Goal: Feedback & Contribution: Leave review/rating

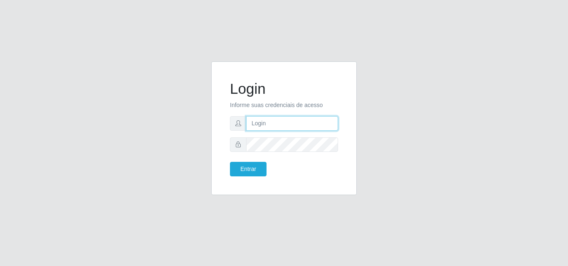
click at [285, 127] on input "text" at bounding box center [292, 123] width 92 height 15
type input "vitoria@saullus"
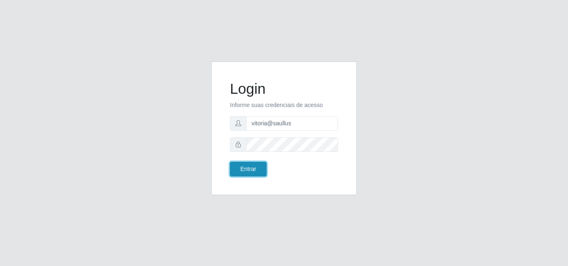
click at [260, 171] on button "Entrar" at bounding box center [248, 169] width 37 height 15
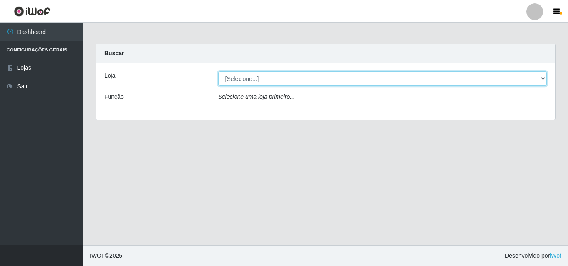
click at [343, 82] on select "[Selecione...] Saullus Supermercados" at bounding box center [382, 78] width 329 height 15
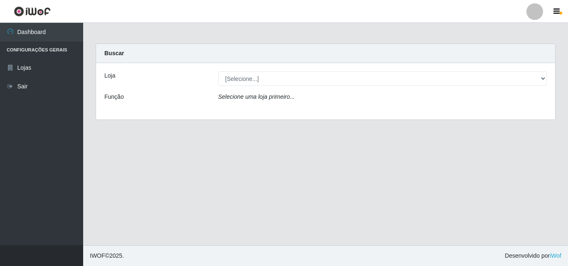
click at [319, 111] on div "Loja [Selecione...] Saullus Supermercados Função Selecione uma loja primeiro..." at bounding box center [325, 91] width 459 height 57
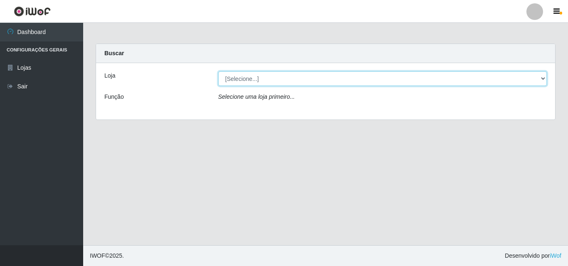
click at [320, 77] on select "[Selecione...] Saullus Supermercados" at bounding box center [382, 78] width 329 height 15
select select "423"
click at [218, 71] on select "[Selecione...] Saullus Supermercados" at bounding box center [382, 78] width 329 height 15
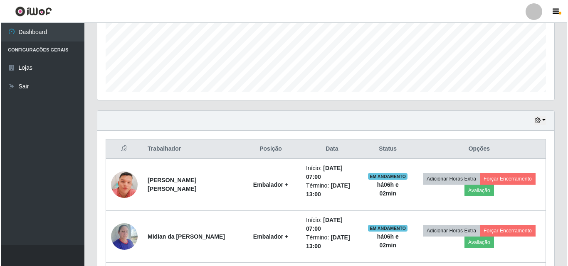
scroll to position [332, 0]
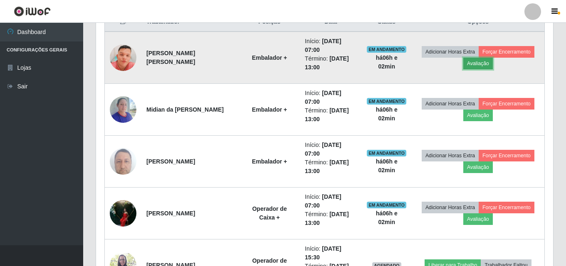
click at [475, 62] on button "Avaliação" at bounding box center [478, 64] width 30 height 12
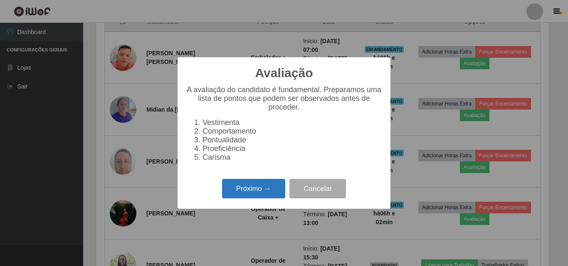
click at [271, 194] on button "Próximo →" at bounding box center [253, 189] width 63 height 20
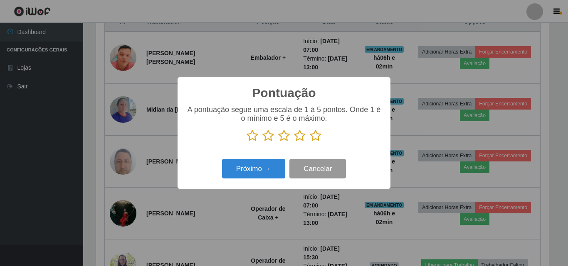
scroll to position [415392, 415112]
click at [315, 141] on icon at bounding box center [316, 136] width 12 height 12
click at [310, 142] on input "radio" at bounding box center [310, 142] width 0 height 0
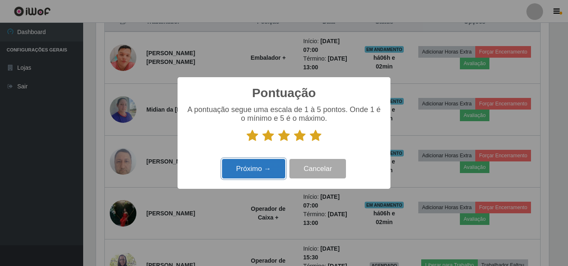
click at [262, 167] on button "Próximo →" at bounding box center [253, 169] width 63 height 20
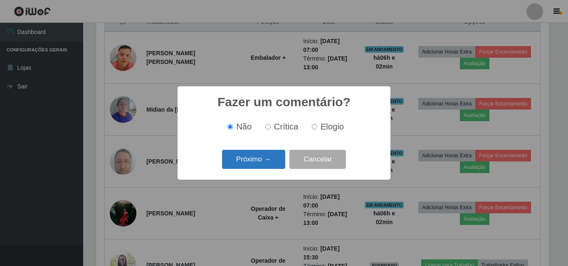
click at [267, 164] on button "Próximo →" at bounding box center [253, 160] width 63 height 20
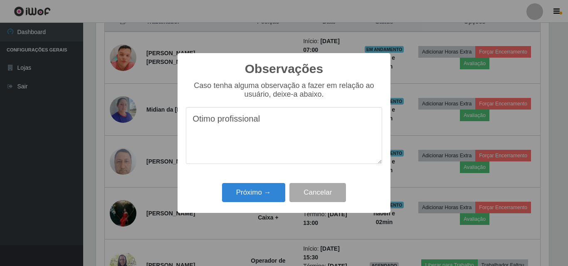
click at [301, 124] on textarea "Otimo profissional" at bounding box center [284, 135] width 196 height 57
type textarea "Otimo profissional"
drag, startPoint x: 495, startPoint y: 255, endPoint x: 446, endPoint y: 259, distance: 48.4
click at [449, 258] on div "Observações × Caso tenha alguma observação a fazer em relação ao usuário, deixe…" at bounding box center [284, 133] width 568 height 266
drag, startPoint x: 281, startPoint y: 122, endPoint x: 192, endPoint y: 121, distance: 89.3
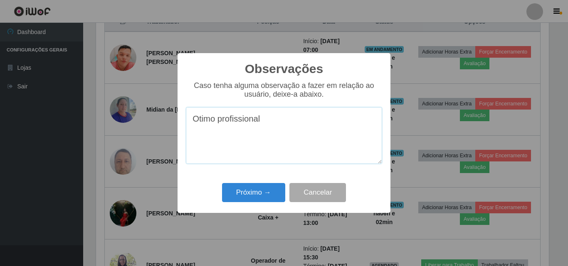
click at [192, 121] on textarea "Otimo profissional" at bounding box center [284, 135] width 196 height 57
click at [256, 192] on button "Próximo →" at bounding box center [253, 193] width 63 height 20
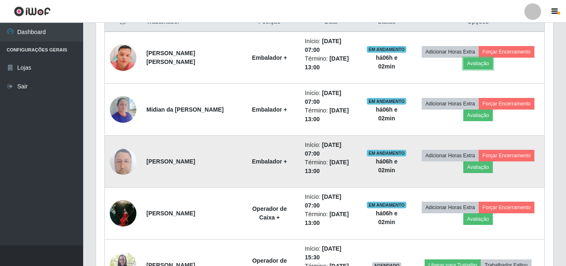
scroll to position [172, 457]
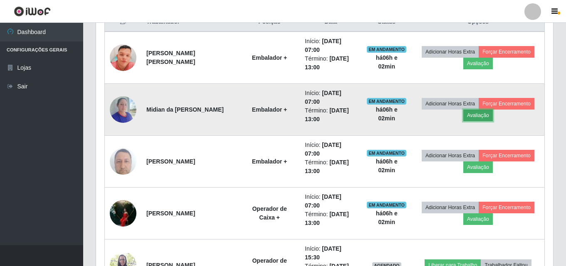
click at [472, 117] on button "Avaliação" at bounding box center [478, 116] width 30 height 12
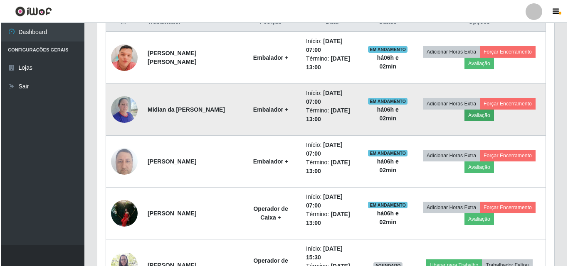
scroll to position [172, 453]
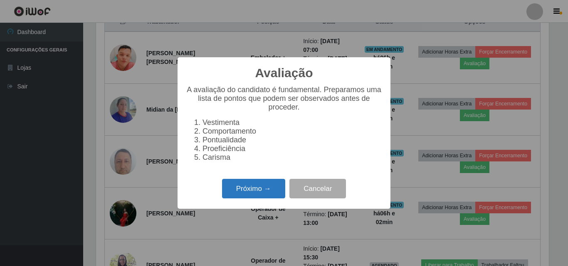
click at [251, 192] on button "Próximo →" at bounding box center [253, 189] width 63 height 20
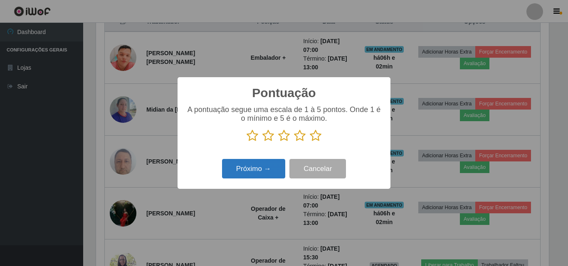
scroll to position [415392, 415112]
click at [315, 137] on icon at bounding box center [316, 136] width 12 height 12
click at [310, 142] on input "radio" at bounding box center [310, 142] width 0 height 0
click at [263, 168] on button "Próximo →" at bounding box center [253, 169] width 63 height 20
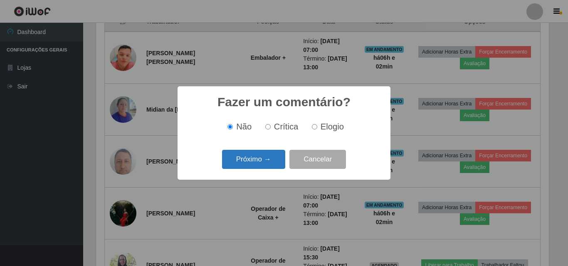
click at [249, 156] on button "Próximo →" at bounding box center [253, 160] width 63 height 20
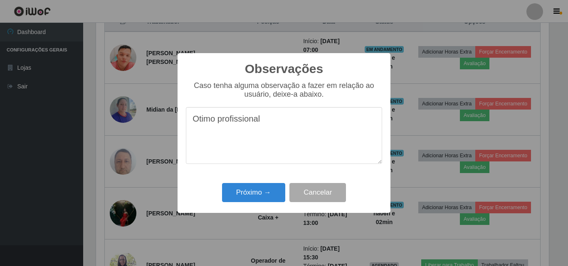
click at [216, 125] on textarea "Otimo profissional" at bounding box center [284, 135] width 196 height 57
type textarea "Otima profissional"
click at [267, 190] on button "Próximo →" at bounding box center [253, 193] width 63 height 20
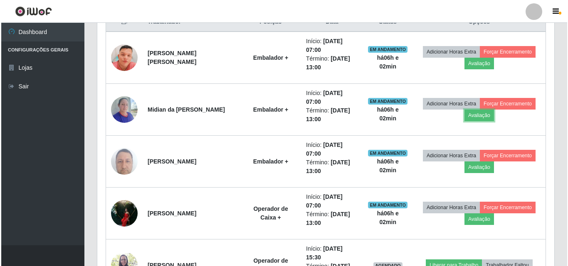
scroll to position [172, 457]
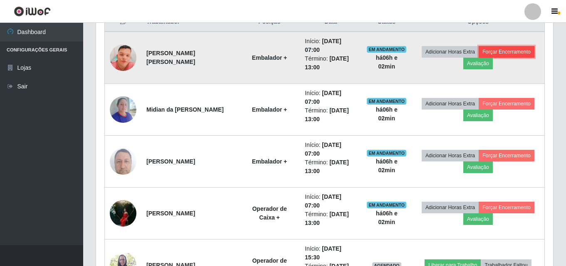
click at [522, 48] on button "Forçar Encerramento" at bounding box center [506, 52] width 56 height 12
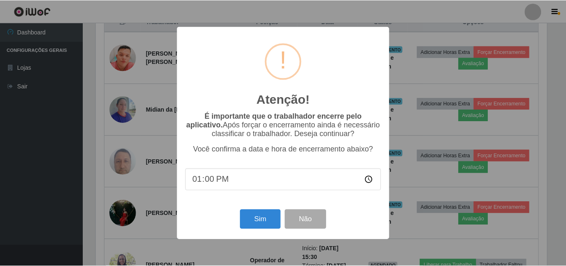
scroll to position [172, 453]
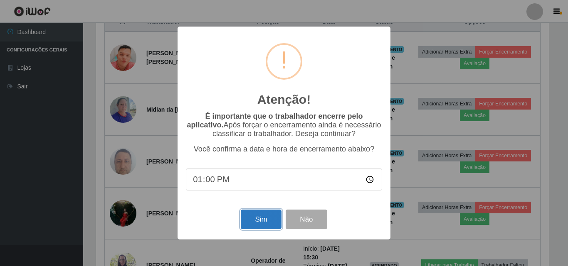
click at [265, 221] on button "Sim" at bounding box center [261, 220] width 40 height 20
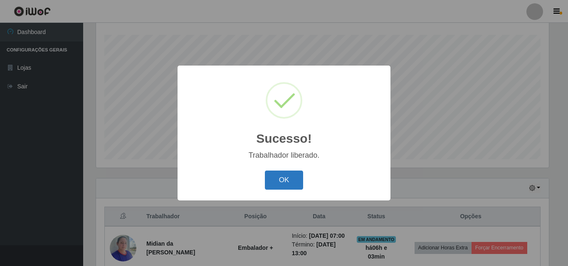
click at [282, 182] on button "OK" at bounding box center [284, 181] width 39 height 20
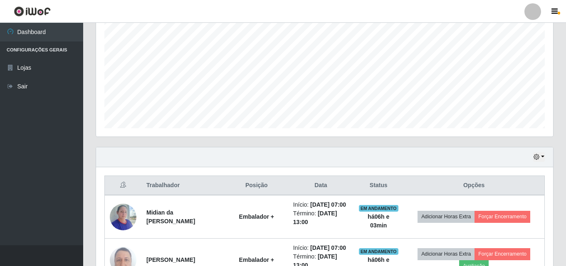
scroll to position [262, 0]
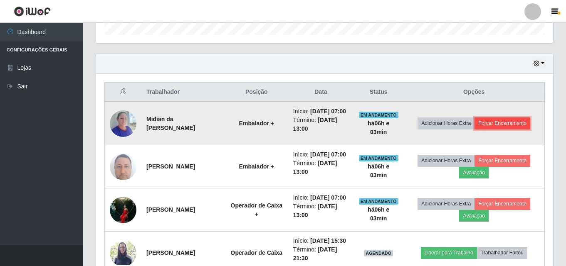
click at [508, 123] on button "Forçar Encerramento" at bounding box center [502, 124] width 56 height 12
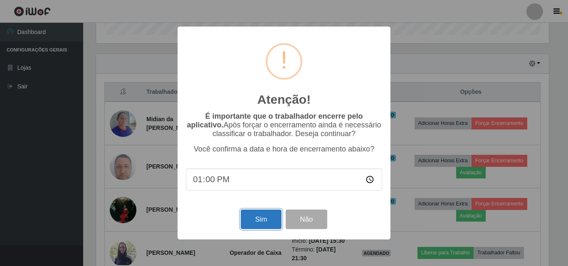
click at [252, 215] on button "Sim" at bounding box center [261, 220] width 40 height 20
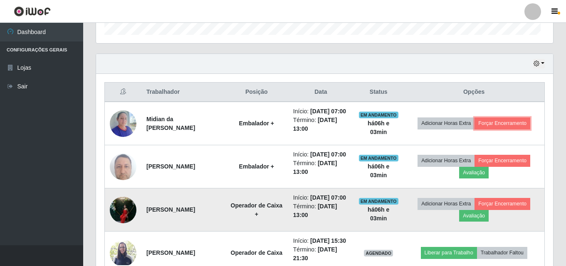
scroll to position [0, 0]
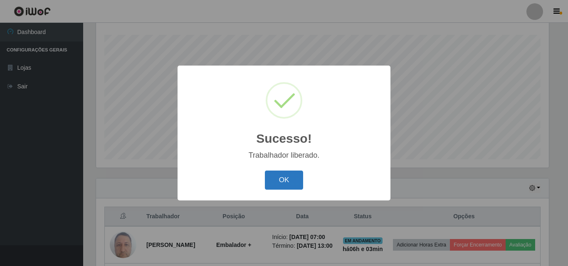
click at [298, 183] on button "OK" at bounding box center [284, 181] width 39 height 20
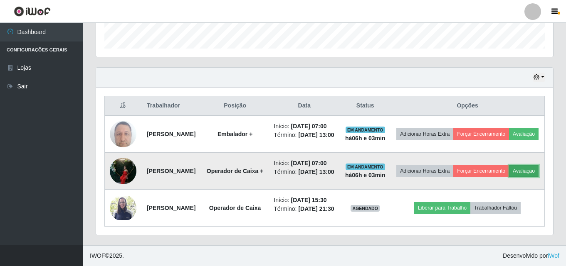
click at [509, 172] on button "Avaliação" at bounding box center [524, 171] width 30 height 12
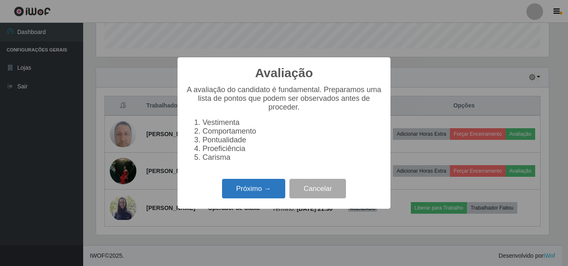
click at [268, 193] on button "Próximo →" at bounding box center [253, 189] width 63 height 20
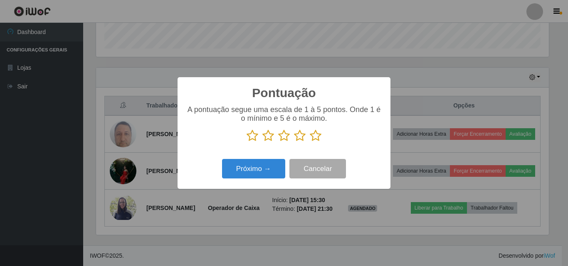
click at [316, 137] on icon at bounding box center [316, 136] width 12 height 12
click at [310, 142] on input "radio" at bounding box center [310, 142] width 0 height 0
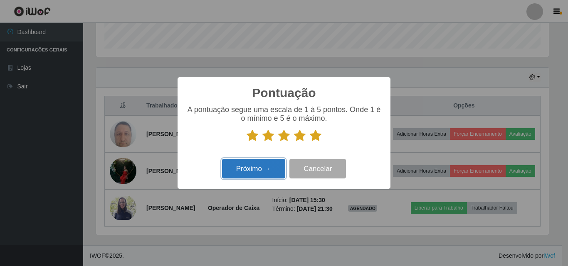
click at [257, 170] on button "Próximo →" at bounding box center [253, 169] width 63 height 20
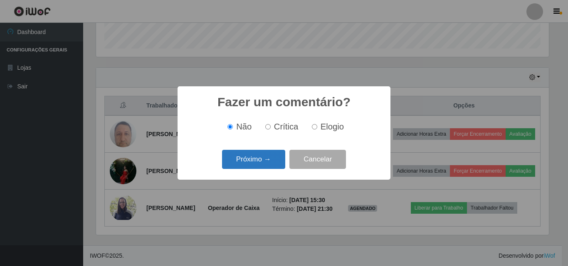
click at [256, 154] on button "Próximo →" at bounding box center [253, 160] width 63 height 20
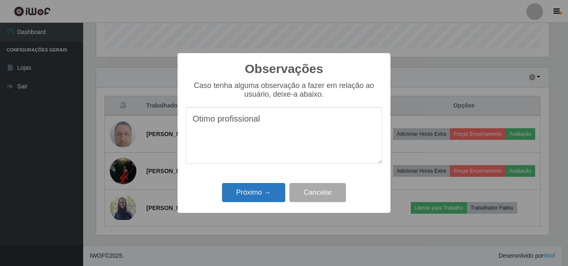
type textarea "Otimo profissional"
click at [271, 194] on button "Próximo →" at bounding box center [253, 193] width 63 height 20
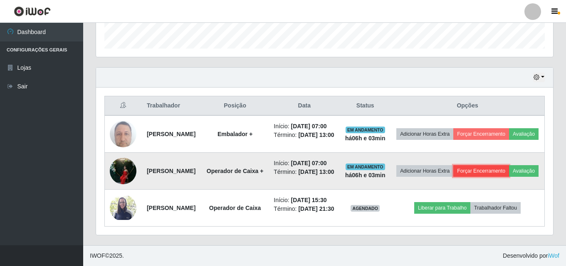
click at [490, 165] on button "Forçar Encerramento" at bounding box center [481, 171] width 56 height 12
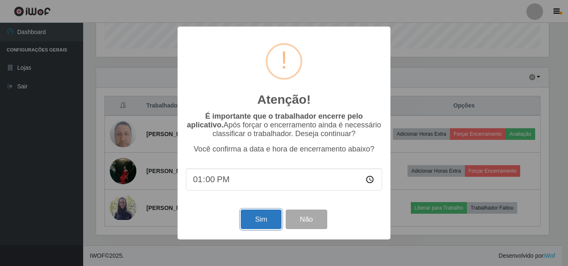
click at [264, 220] on button "Sim" at bounding box center [261, 220] width 40 height 20
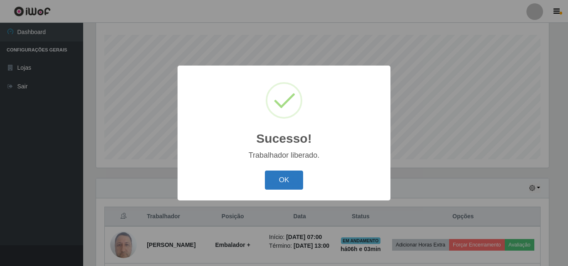
click at [293, 180] on button "OK" at bounding box center [284, 181] width 39 height 20
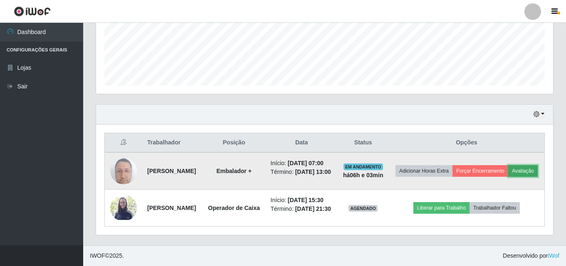
click at [508, 167] on button "Avaliação" at bounding box center [523, 171] width 30 height 12
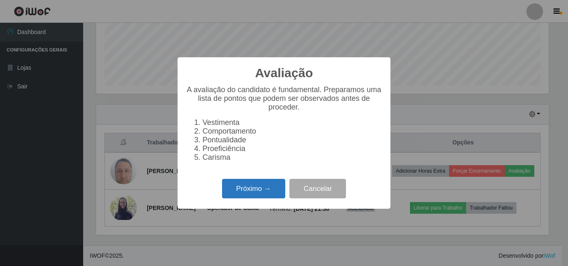
click at [268, 197] on button "Próximo →" at bounding box center [253, 189] width 63 height 20
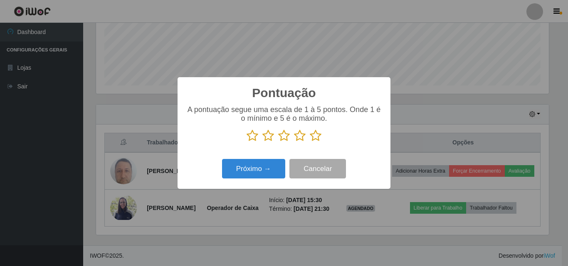
click at [317, 138] on icon at bounding box center [316, 136] width 12 height 12
click at [310, 142] on input "radio" at bounding box center [310, 142] width 0 height 0
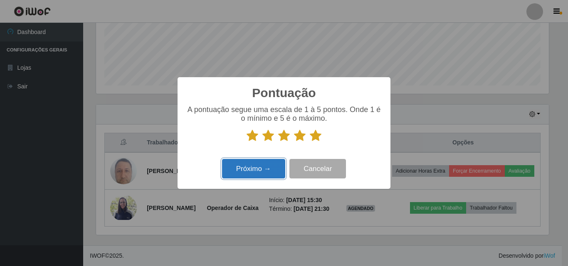
click at [258, 170] on button "Próximo →" at bounding box center [253, 169] width 63 height 20
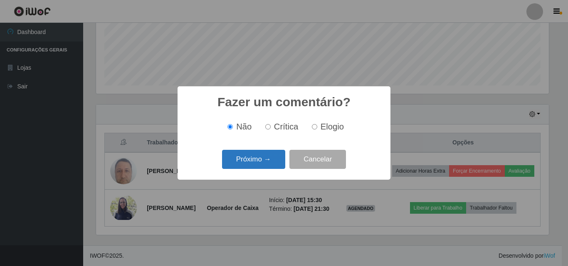
click at [261, 157] on button "Próximo →" at bounding box center [253, 160] width 63 height 20
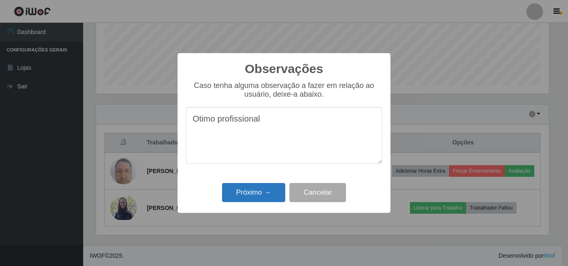
type textarea "Otimo profissional"
click at [263, 189] on button "Próximo →" at bounding box center [253, 193] width 63 height 20
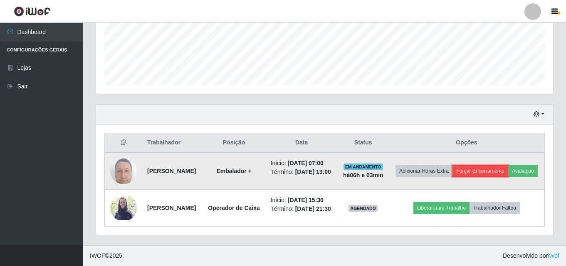
click at [484, 165] on button "Forçar Encerramento" at bounding box center [480, 171] width 56 height 12
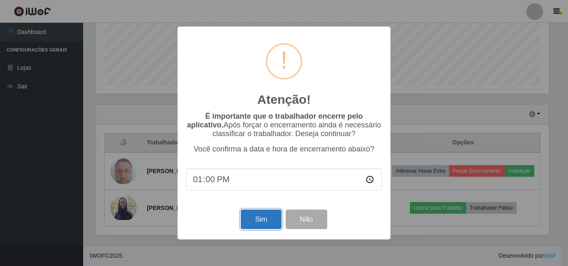
click at [257, 217] on button "Sim" at bounding box center [261, 220] width 40 height 20
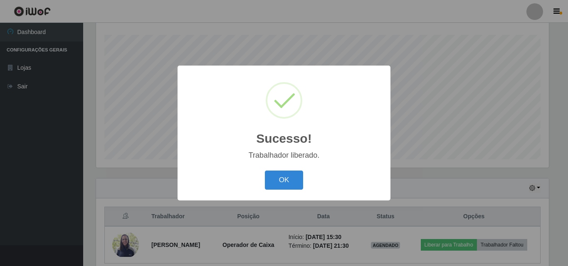
click at [283, 185] on button "OK" at bounding box center [284, 181] width 39 height 20
